Goal: Navigation & Orientation: Find specific page/section

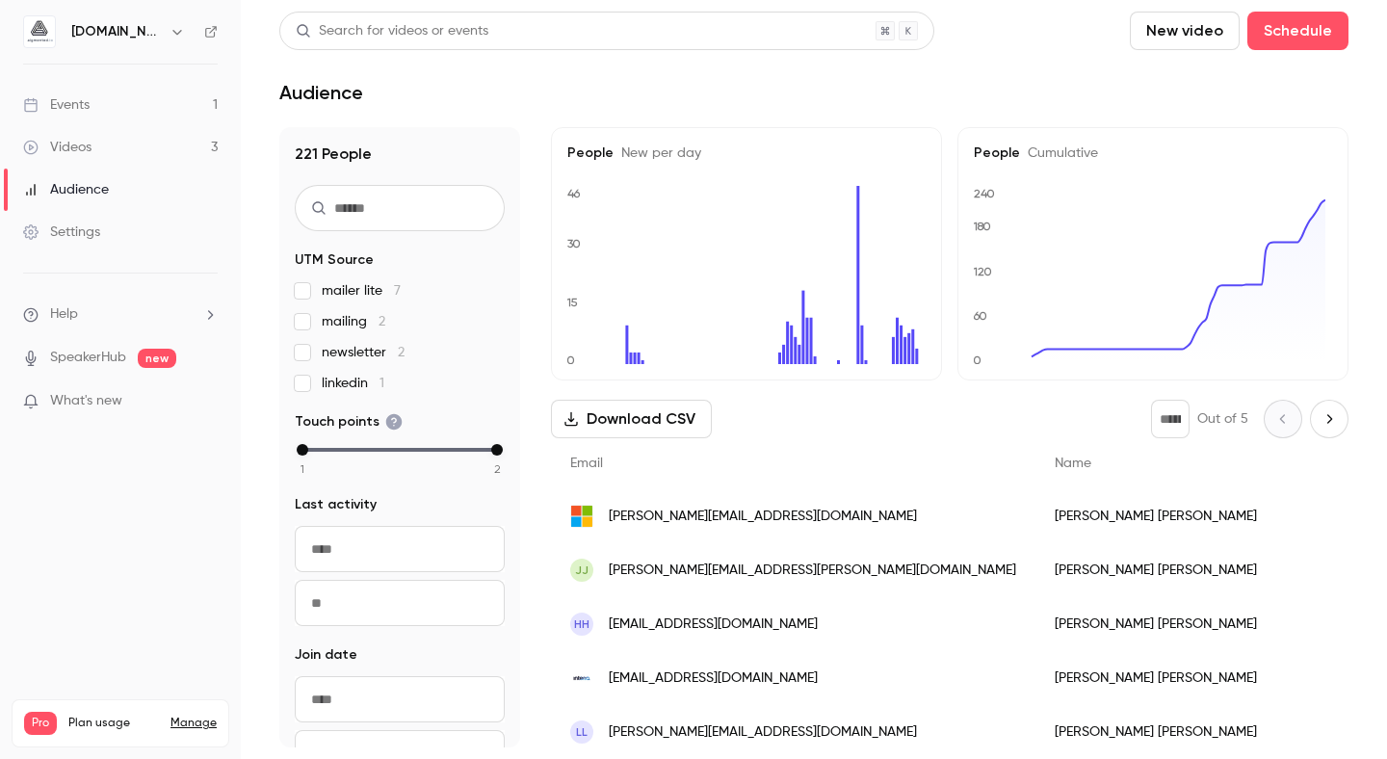
click at [93, 194] on div "Audience" at bounding box center [66, 189] width 86 height 19
click at [78, 96] on div "Events" at bounding box center [56, 104] width 66 height 19
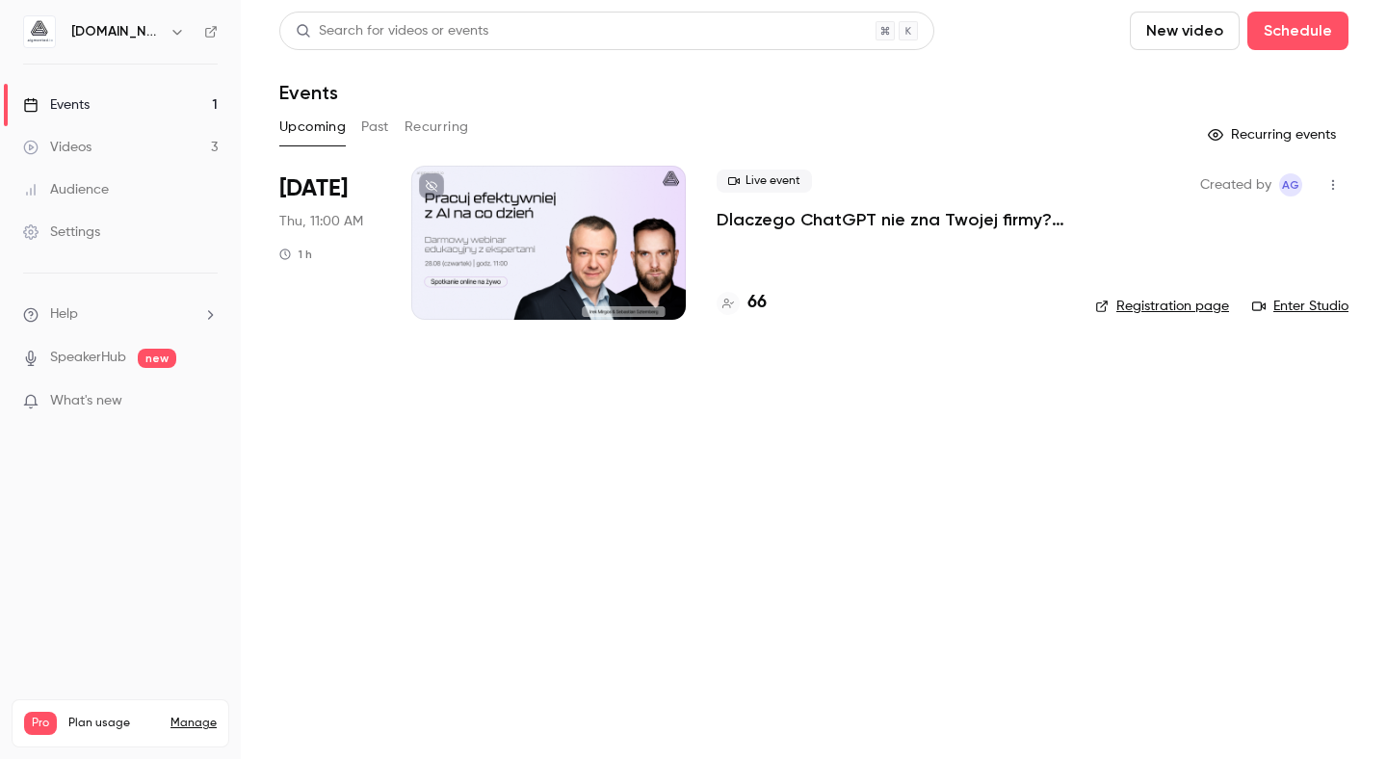
click at [122, 190] on link "Audience" at bounding box center [120, 190] width 241 height 42
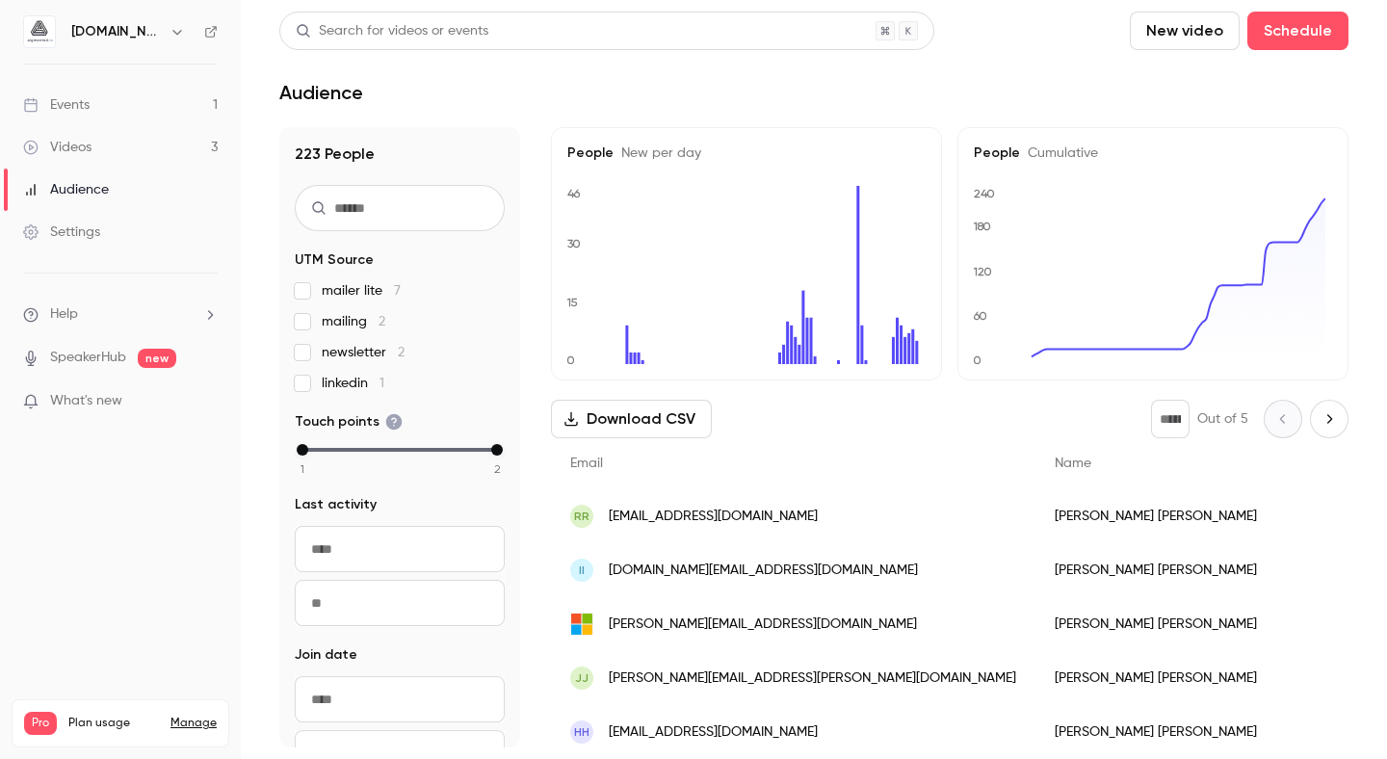
click at [64, 113] on div "Events" at bounding box center [56, 104] width 66 height 19
